Goal: Task Accomplishment & Management: Manage account settings

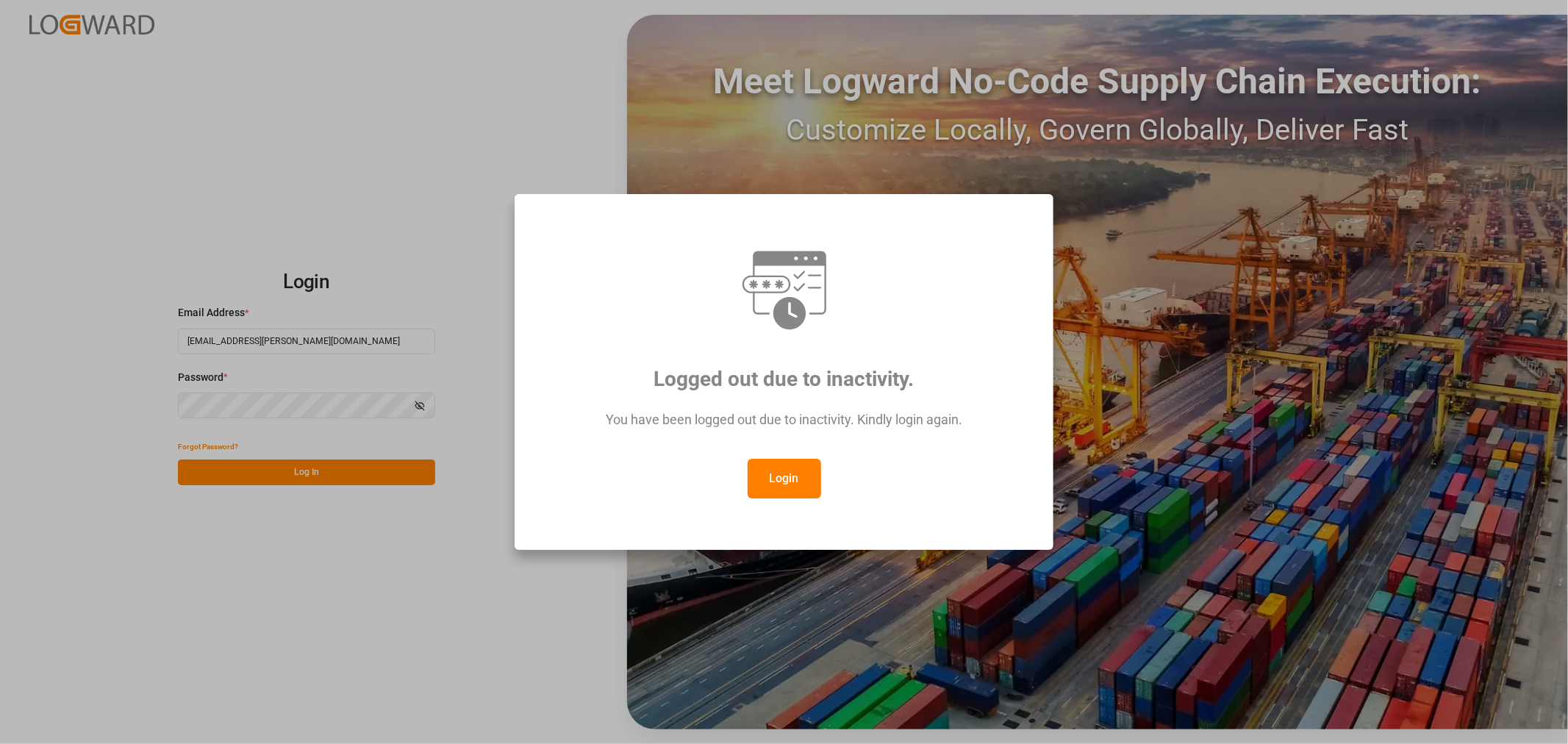
click at [788, 476] on button "Login" at bounding box center [784, 478] width 73 height 40
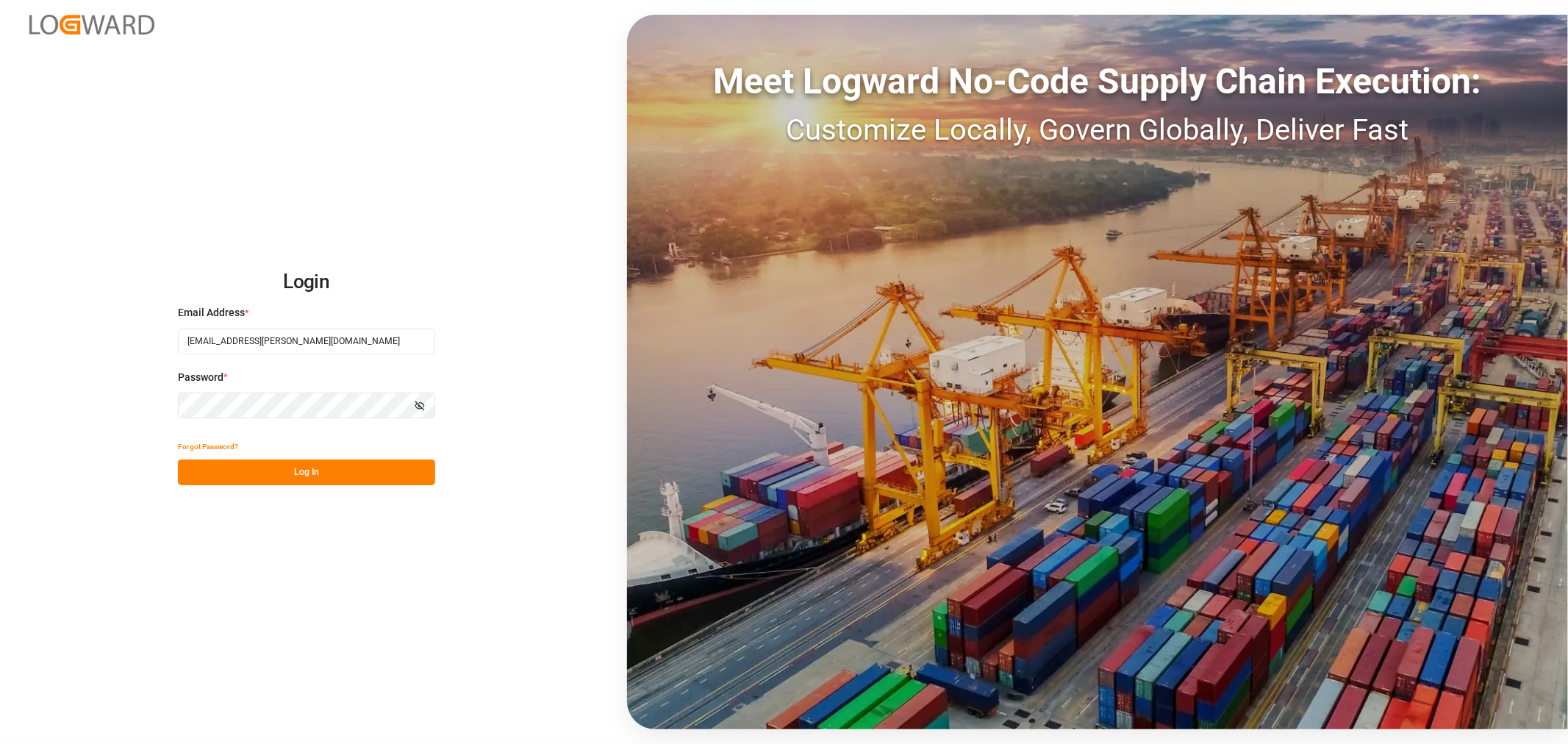
click at [245, 472] on button "Log In" at bounding box center [306, 472] width 257 height 26
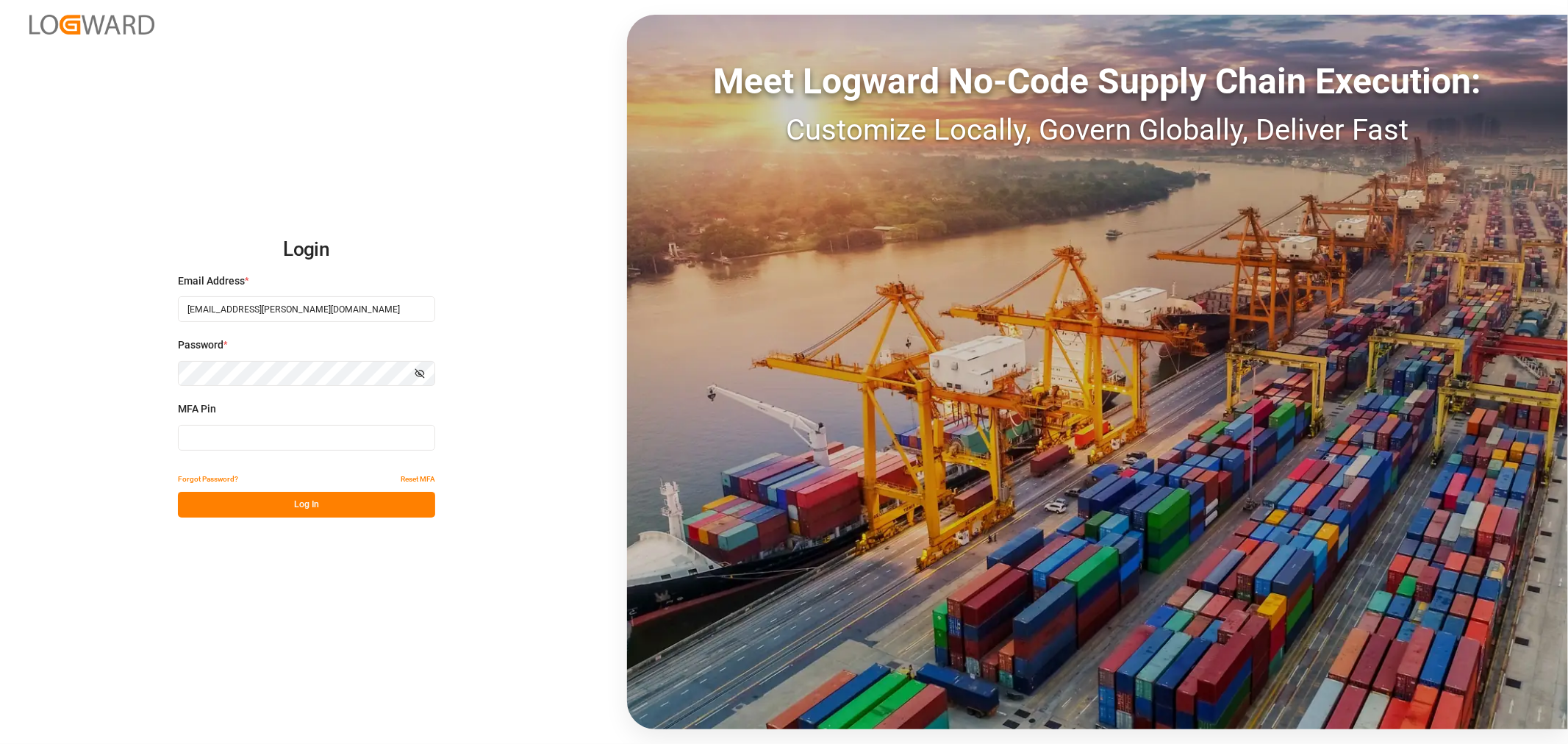
click at [217, 442] on input at bounding box center [306, 438] width 257 height 26
click at [202, 438] on input at bounding box center [306, 438] width 257 height 26
type input "227764"
click at [283, 505] on button "Log In" at bounding box center [306, 505] width 257 height 26
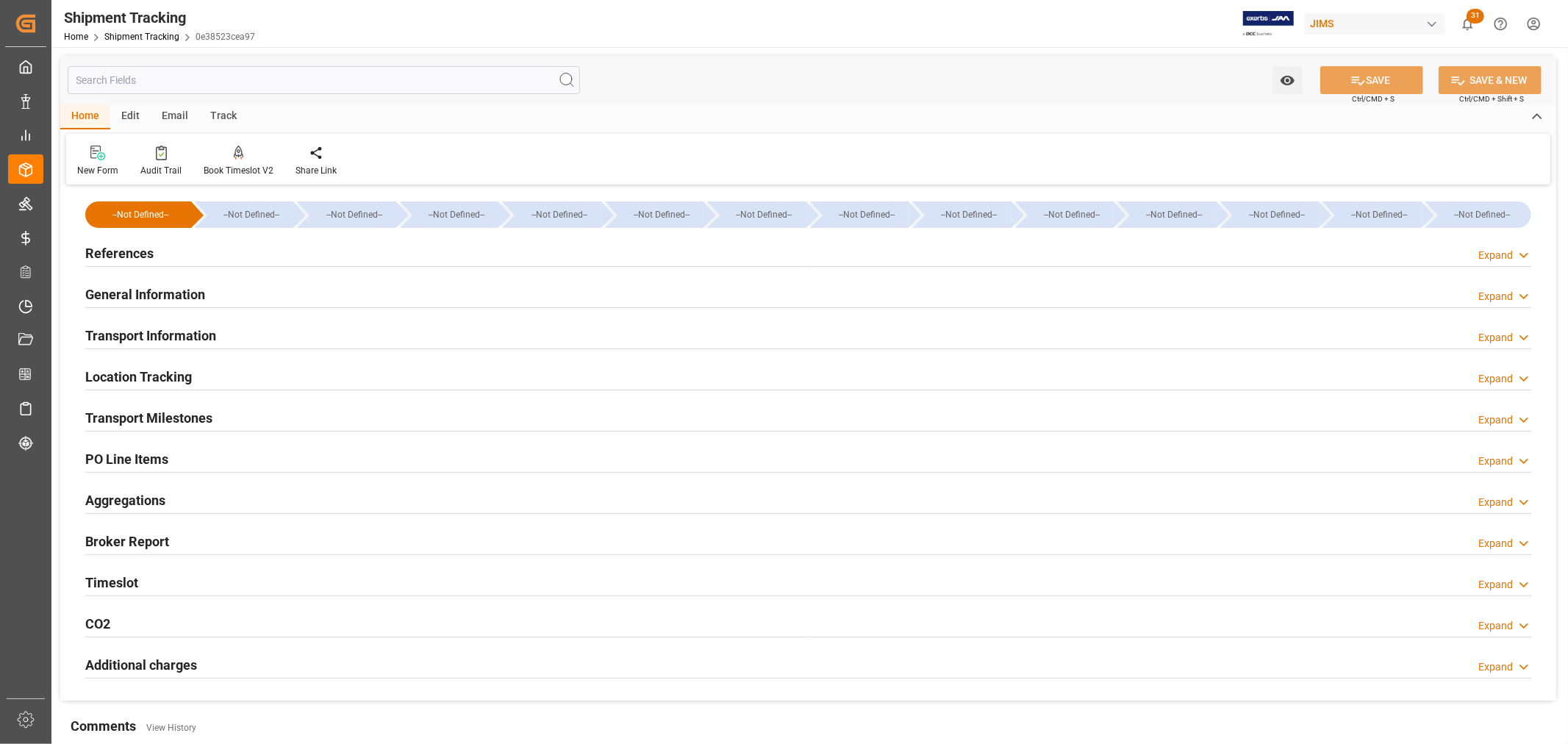
click at [144, 254] on h2 "References" at bounding box center [120, 253] width 69 height 20
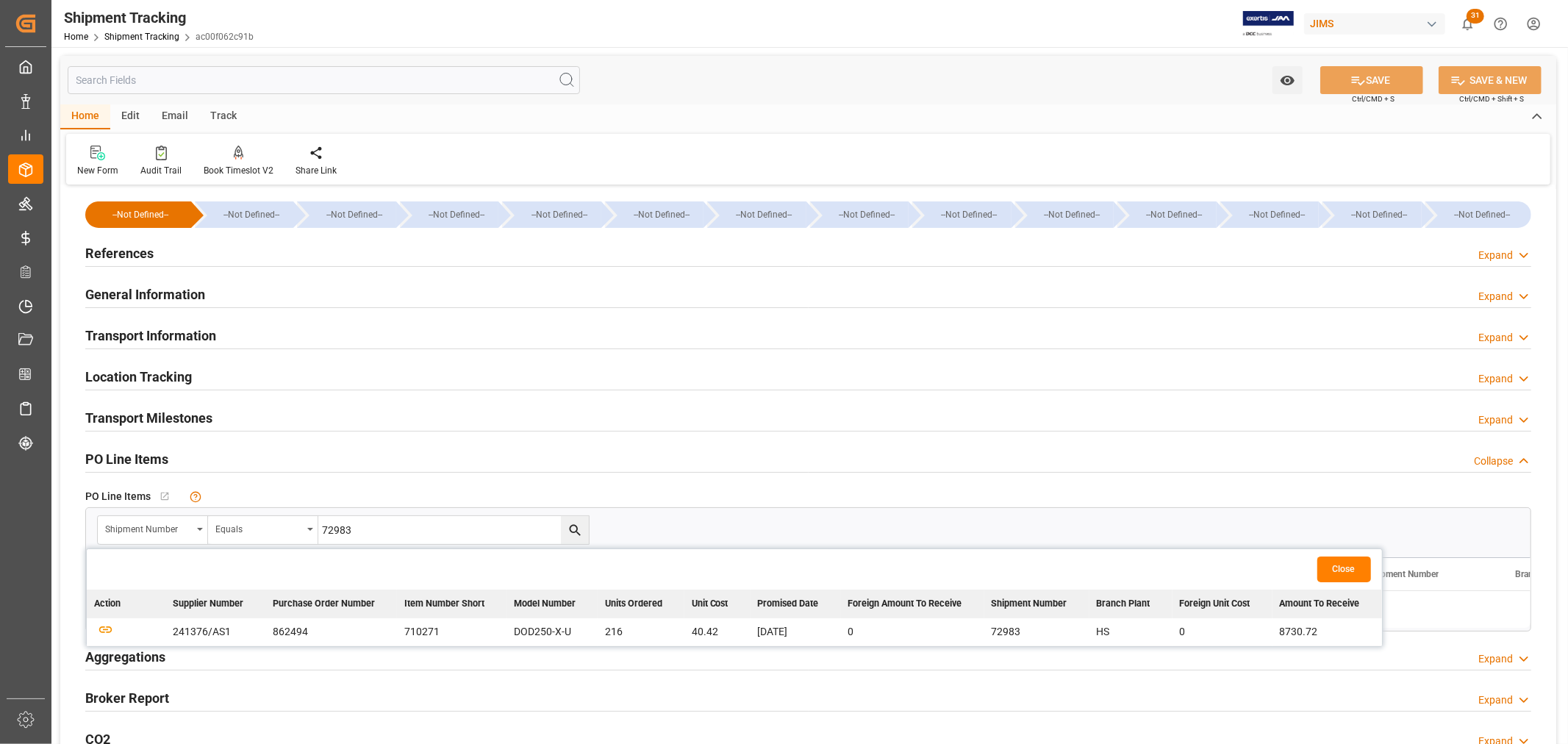
click at [136, 255] on h2 "References" at bounding box center [120, 253] width 69 height 20
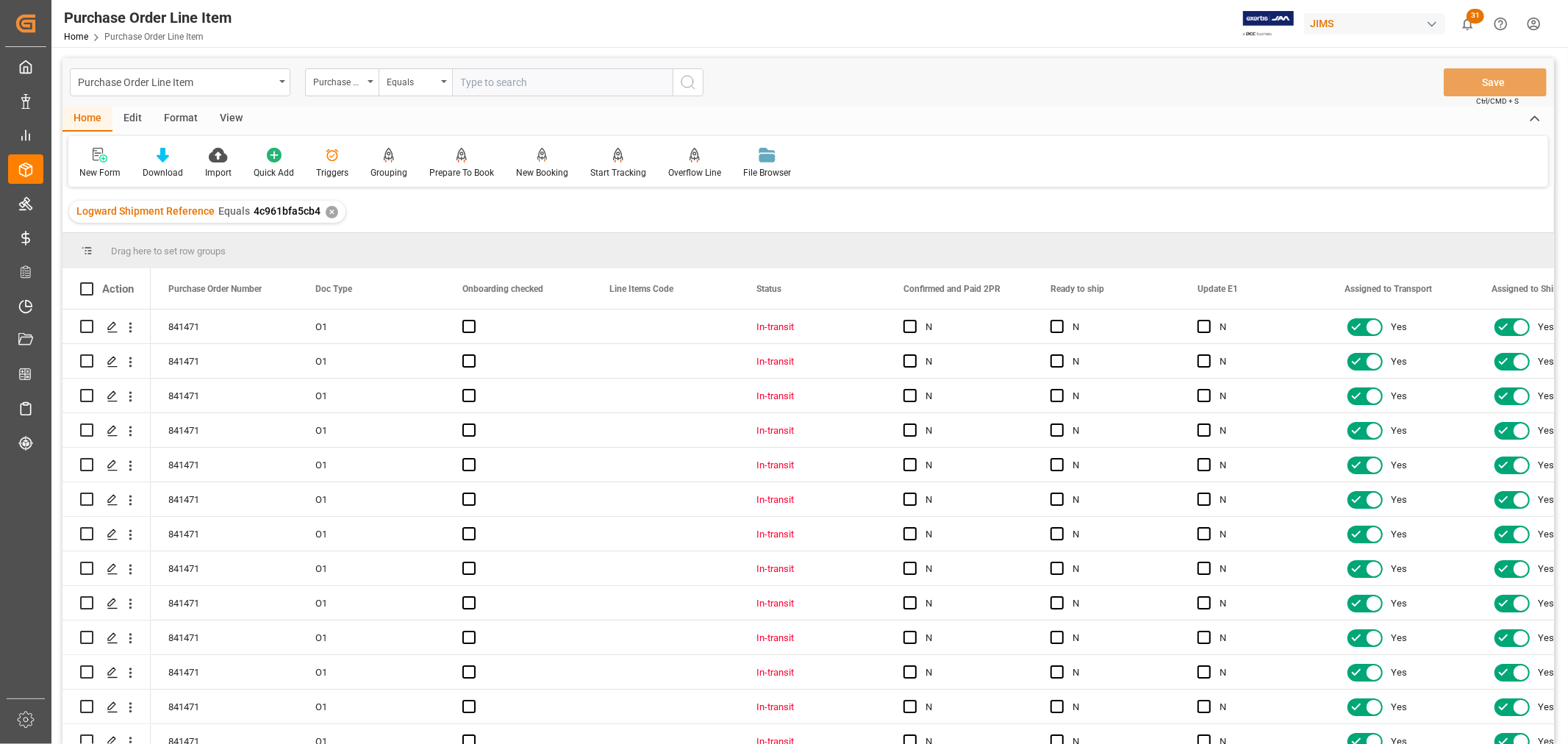
click at [225, 107] on div "View" at bounding box center [231, 119] width 45 height 25
click at [92, 159] on icon at bounding box center [94, 155] width 15 height 15
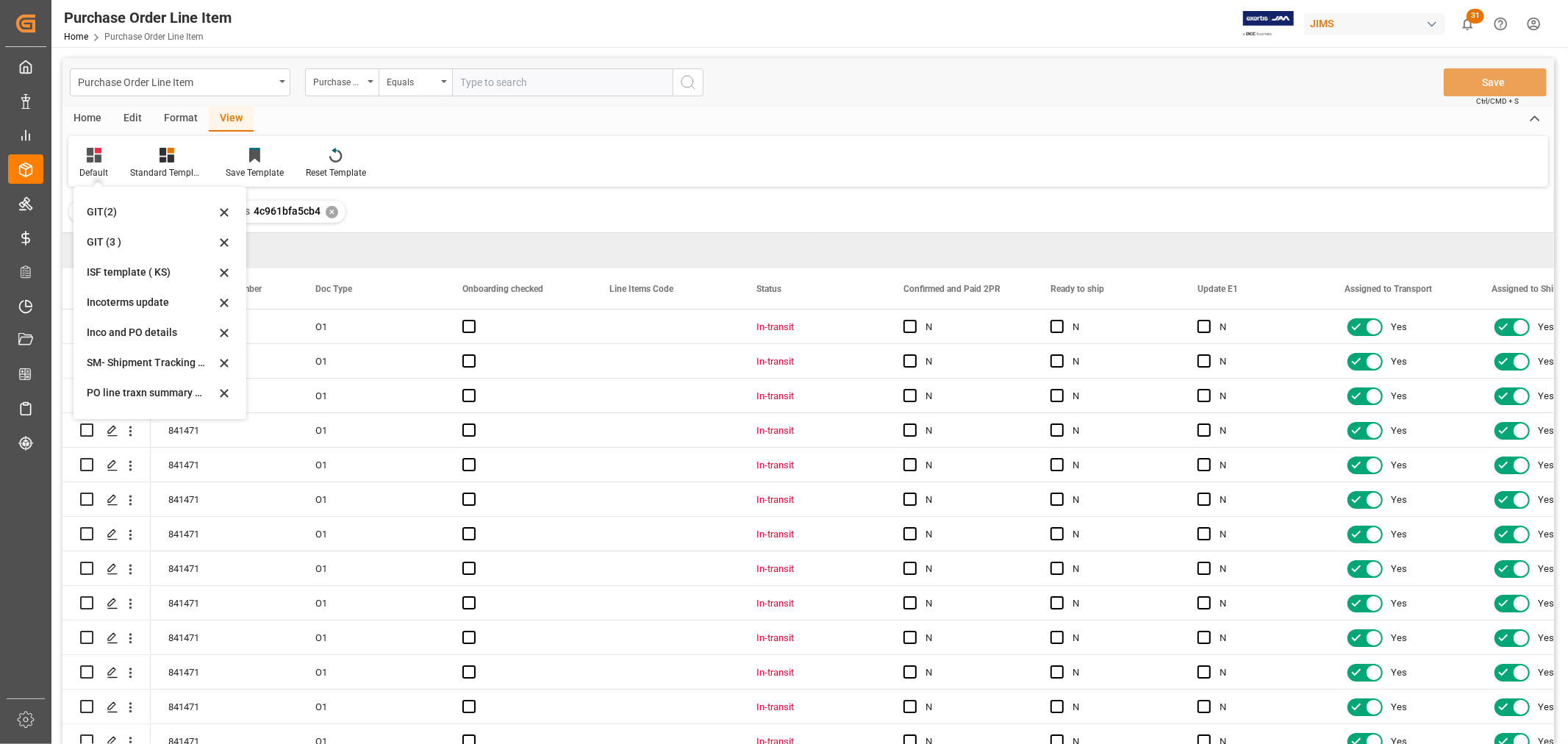
scroll to position [164, 0]
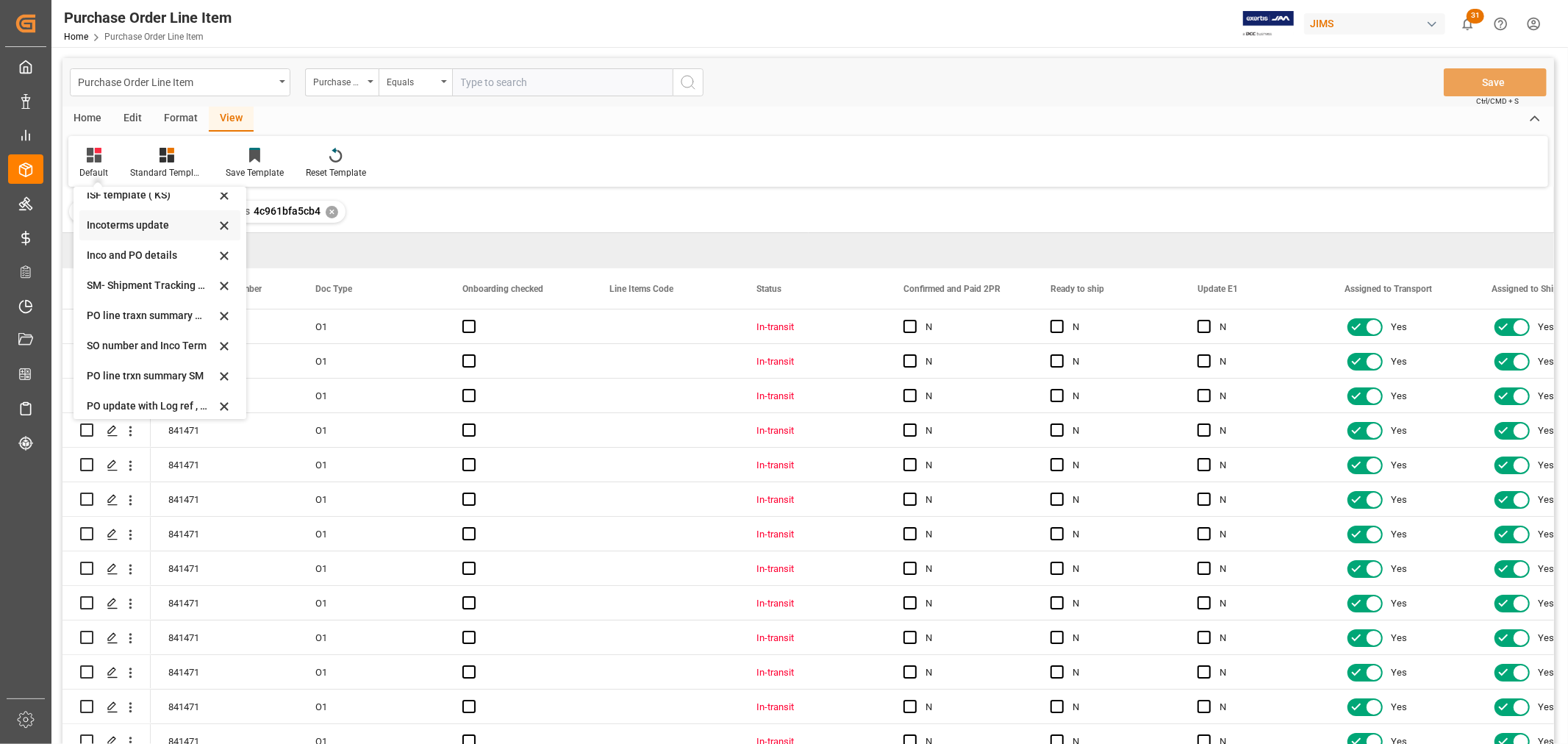
click at [128, 226] on div "Incoterms update" at bounding box center [151, 225] width 128 height 16
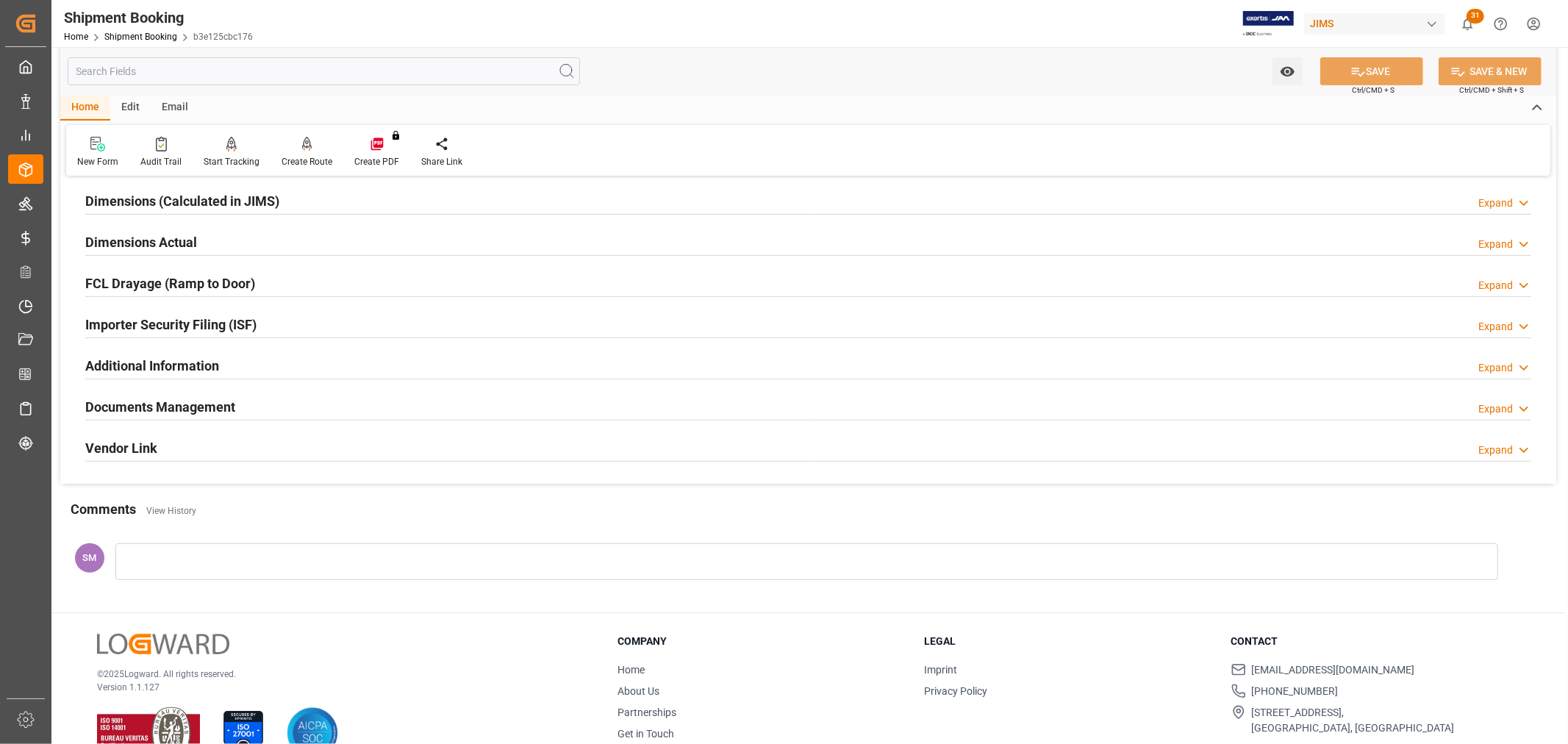
scroll to position [326, 0]
click at [196, 399] on h2 "Documents Management" at bounding box center [160, 405] width 150 height 20
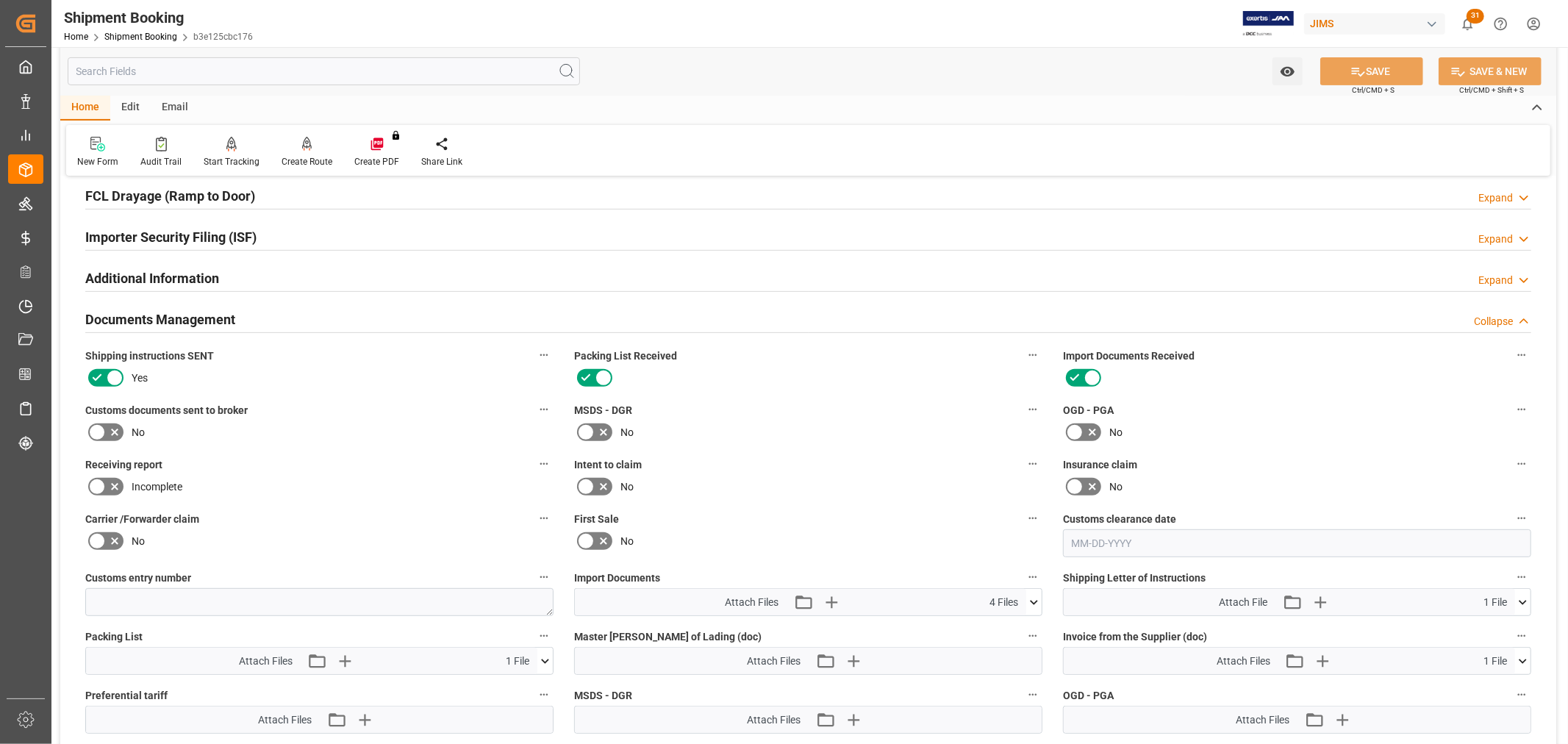
scroll to position [490, 0]
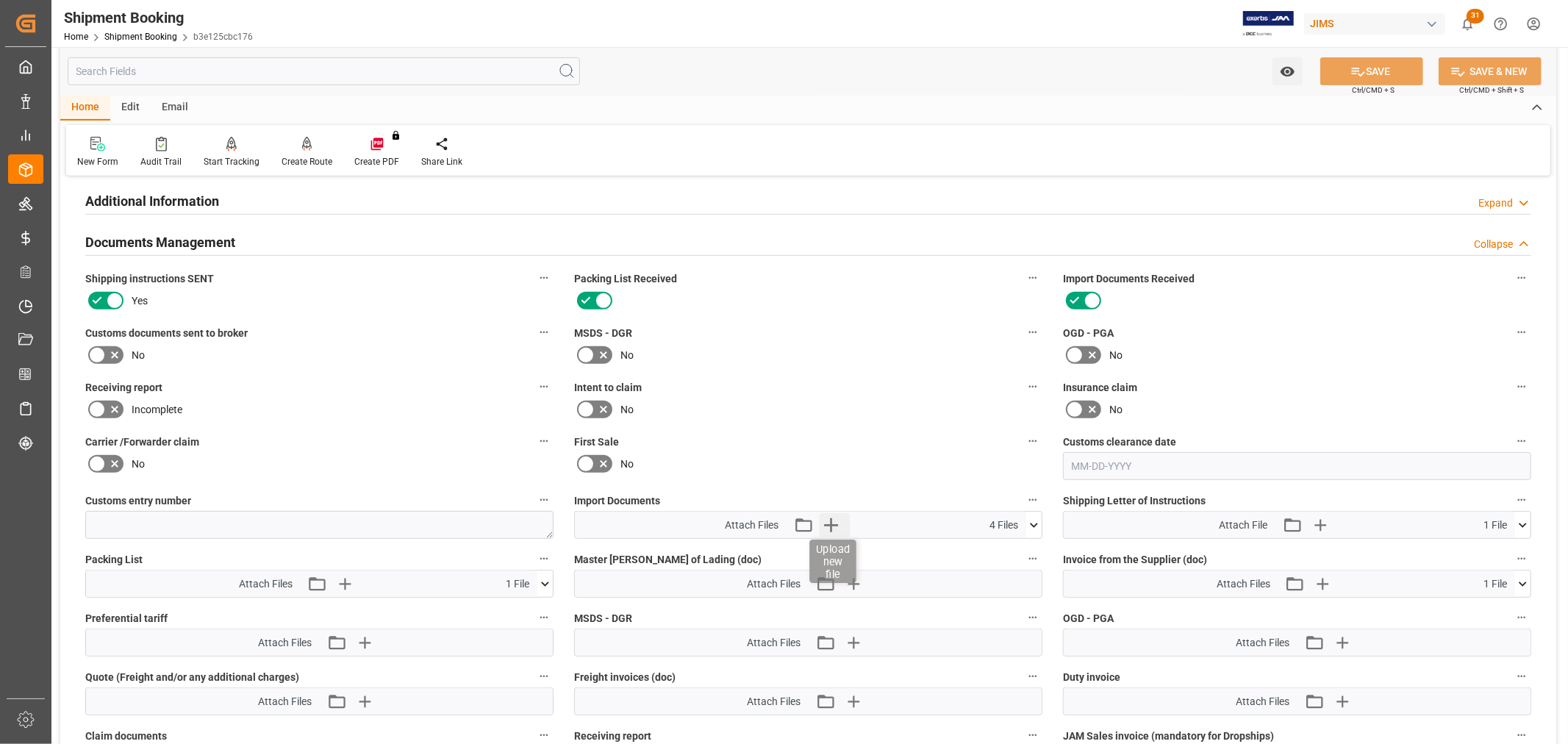
click at [826, 525] on icon "button" at bounding box center [830, 525] width 23 height 23
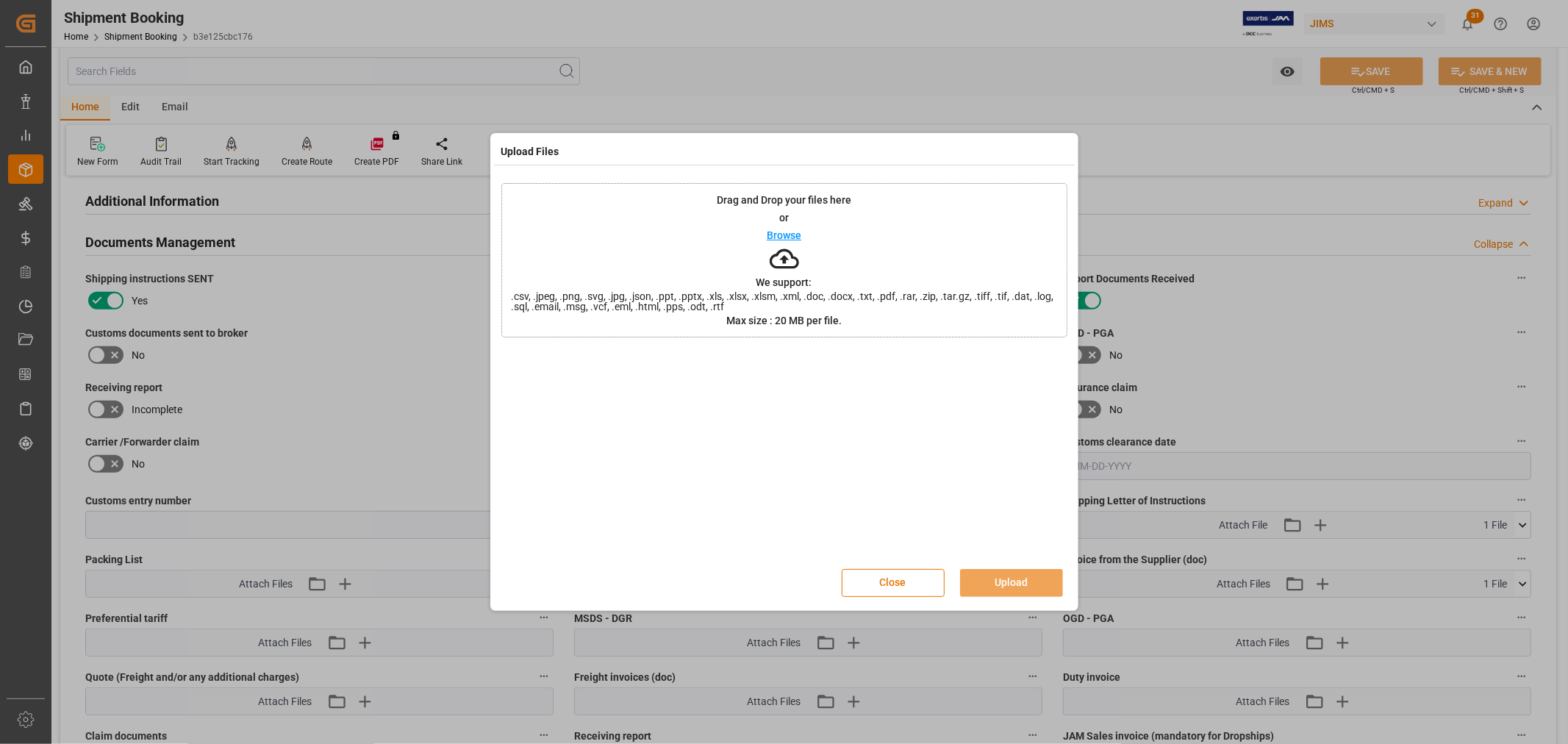
click at [790, 230] on p "Browse" at bounding box center [784, 234] width 34 height 10
click at [1005, 578] on button "Upload" at bounding box center [1011, 583] width 103 height 28
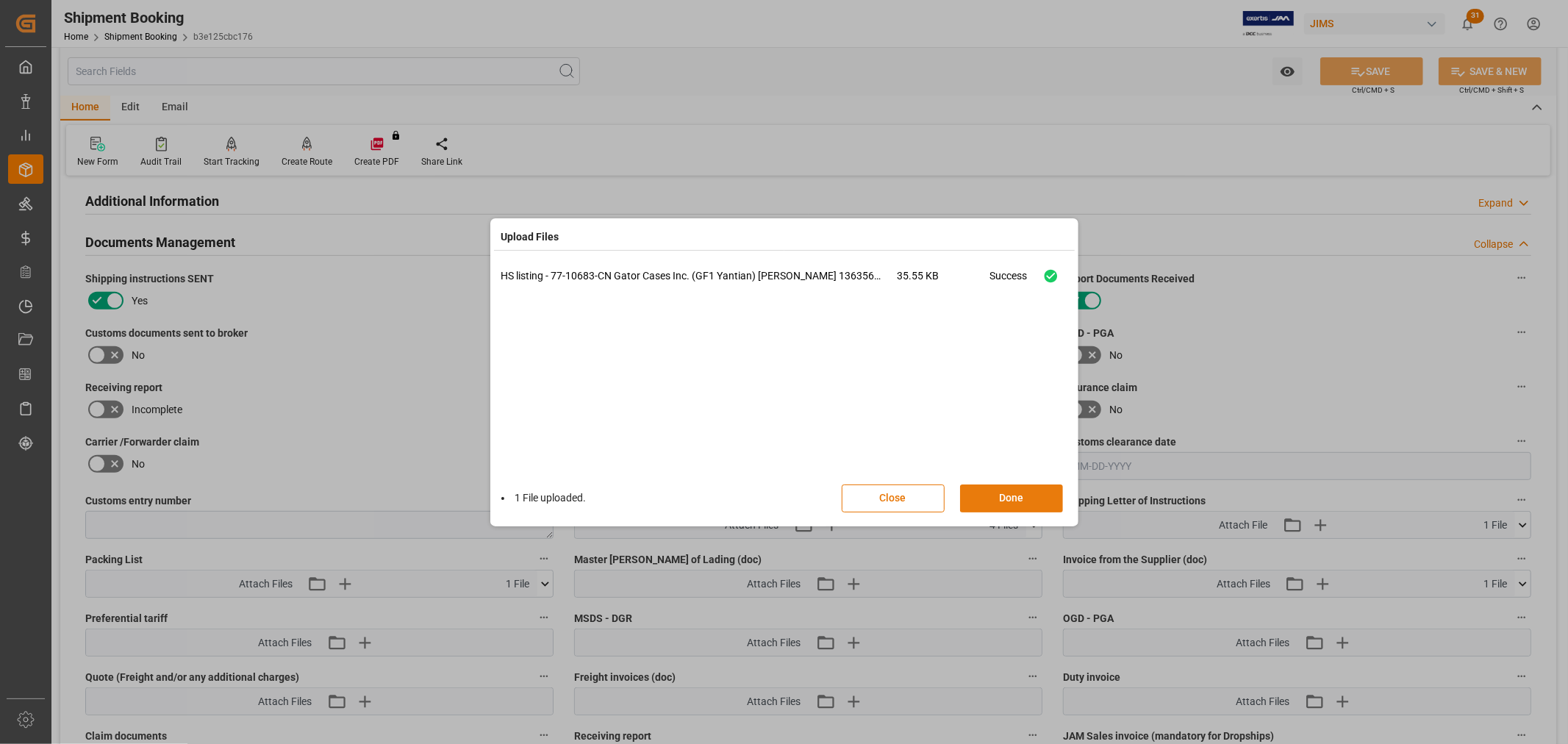
click at [1020, 496] on button "Done" at bounding box center [1011, 498] width 103 height 28
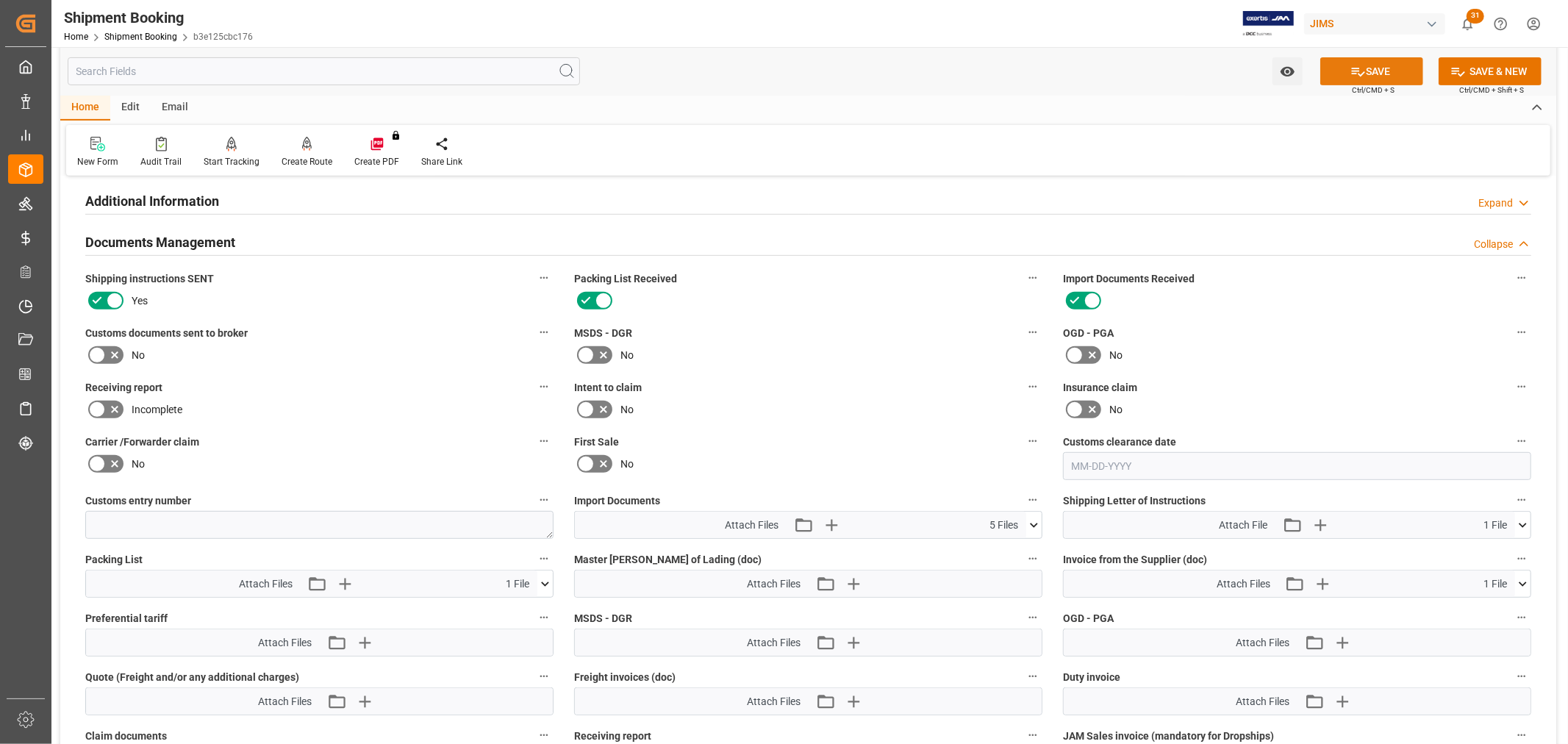
click at [1399, 65] on button "SAVE" at bounding box center [1371, 72] width 103 height 28
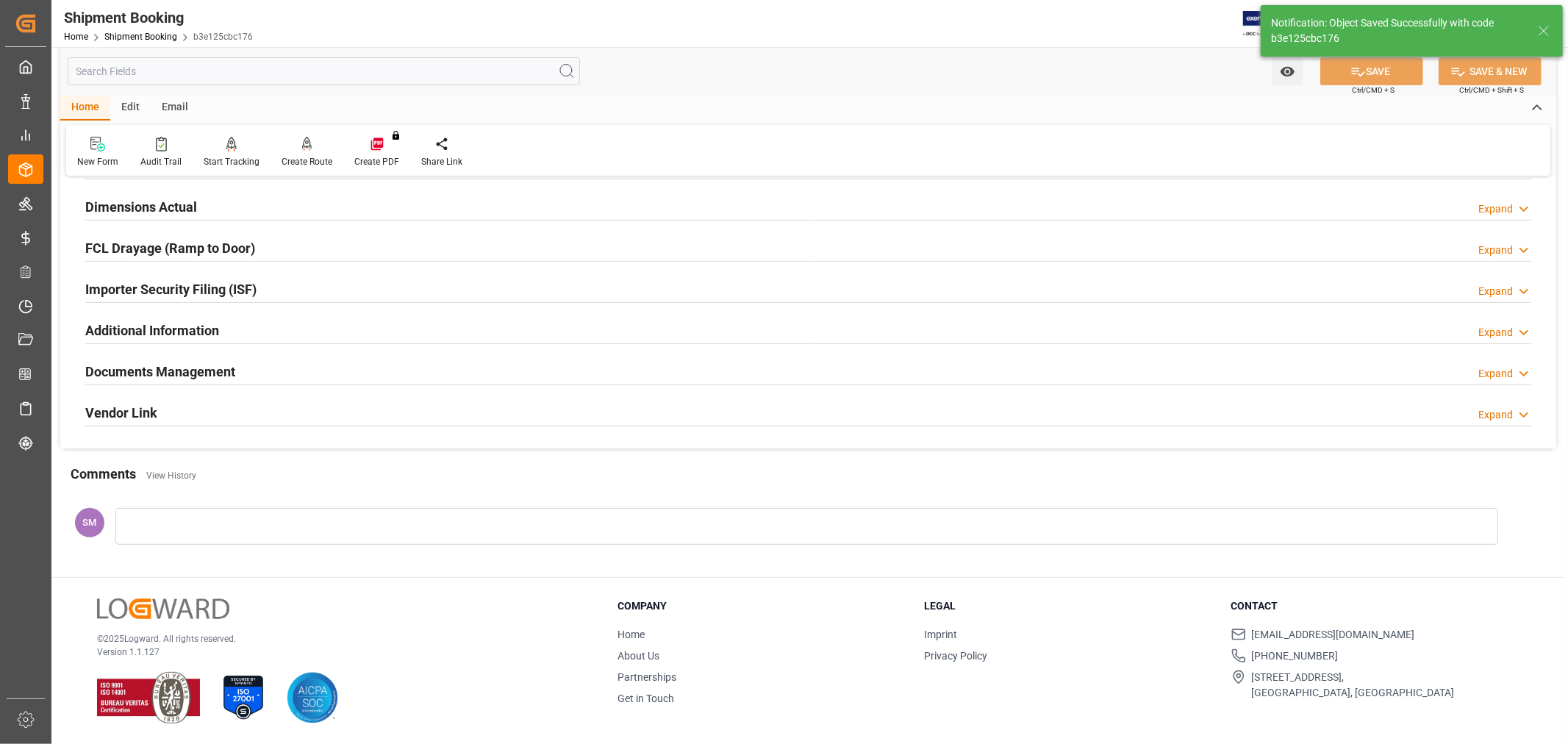
scroll to position [361, 0]
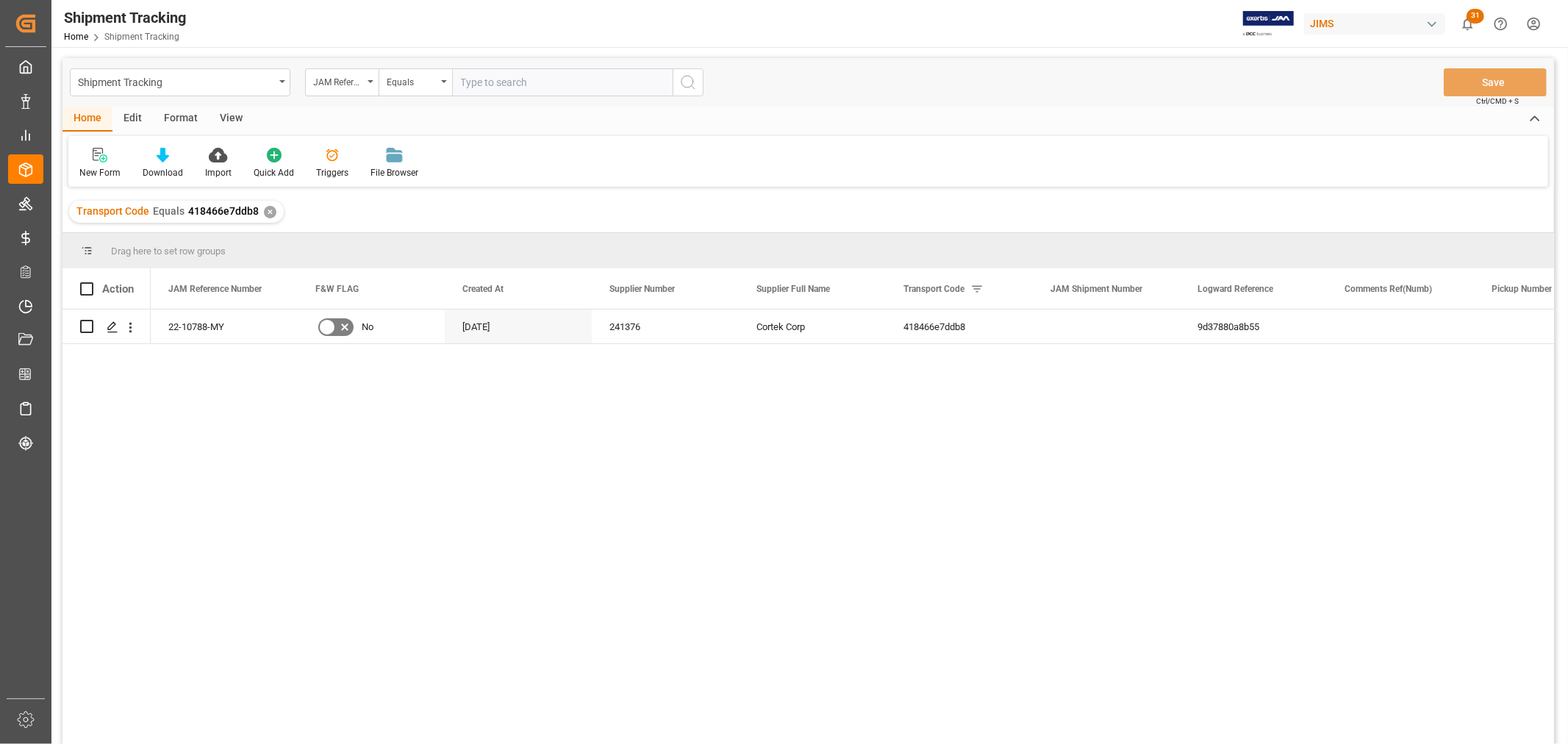
click at [236, 111] on div "View" at bounding box center [231, 119] width 45 height 25
click at [89, 166] on div "Default" at bounding box center [93, 173] width 29 height 13
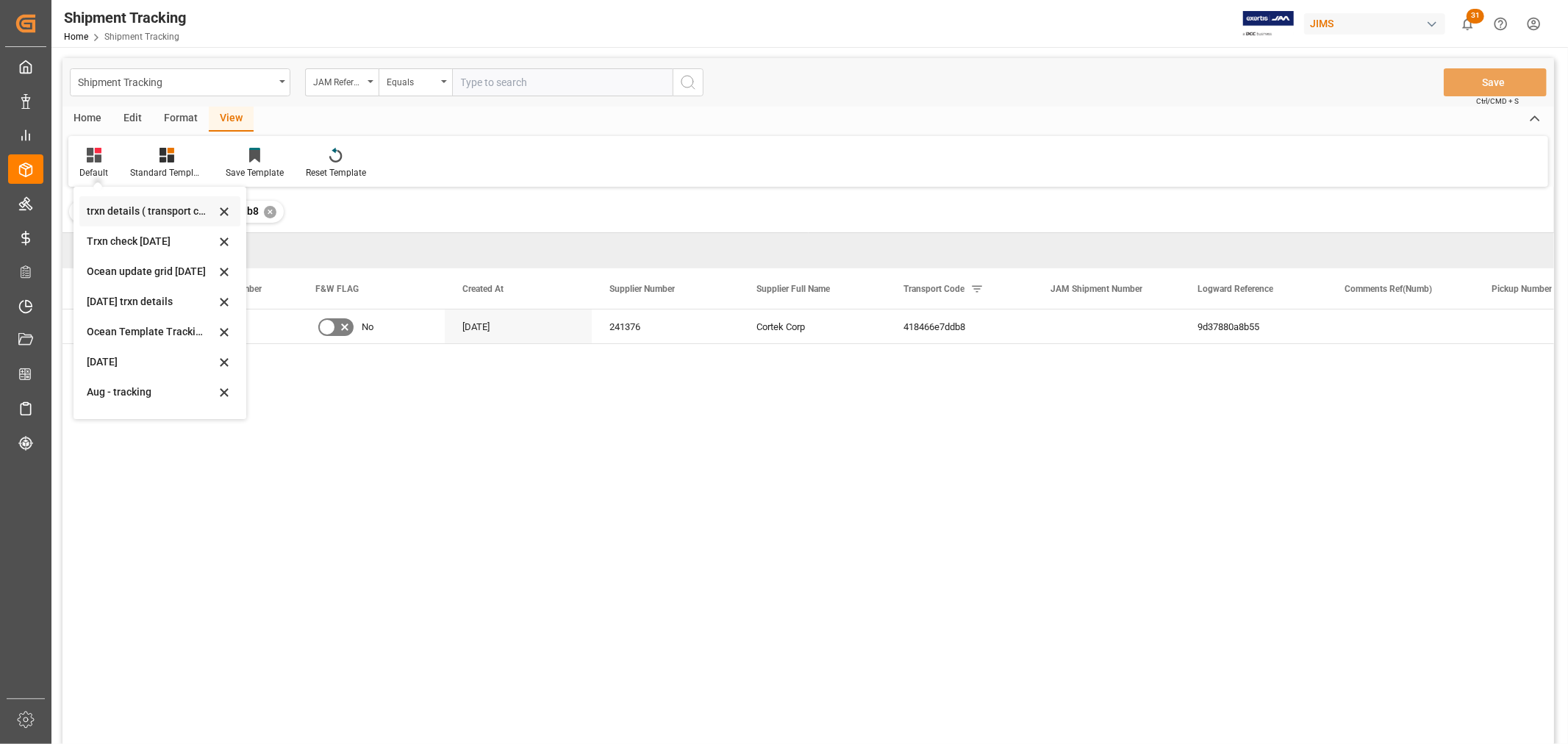
scroll to position [231, 0]
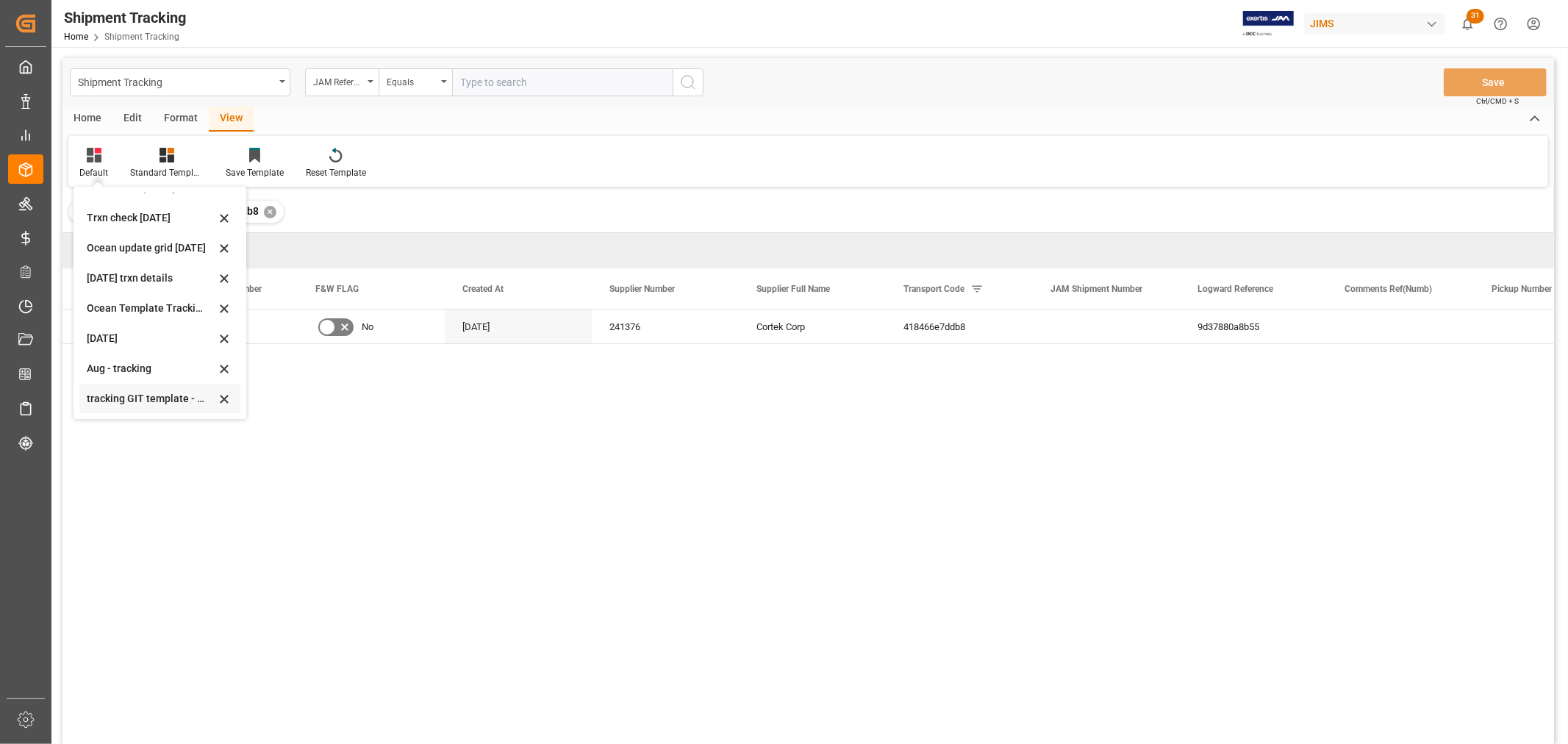
click at [126, 395] on div "tracking GIT template - Rev" at bounding box center [151, 399] width 128 height 16
